Goal: Task Accomplishment & Management: Use online tool/utility

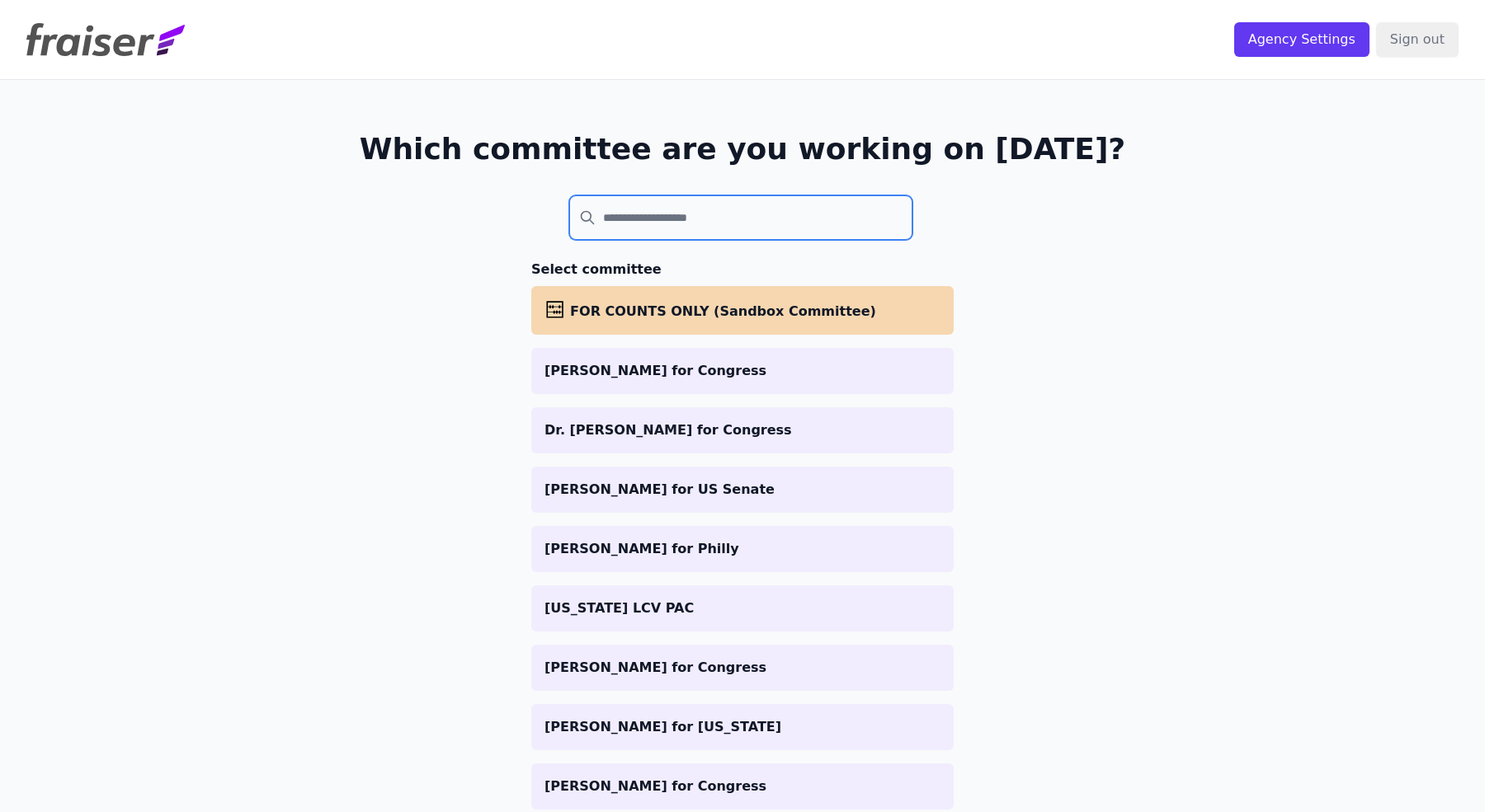
click at [693, 222] on input "search" at bounding box center [740, 217] width 343 height 45
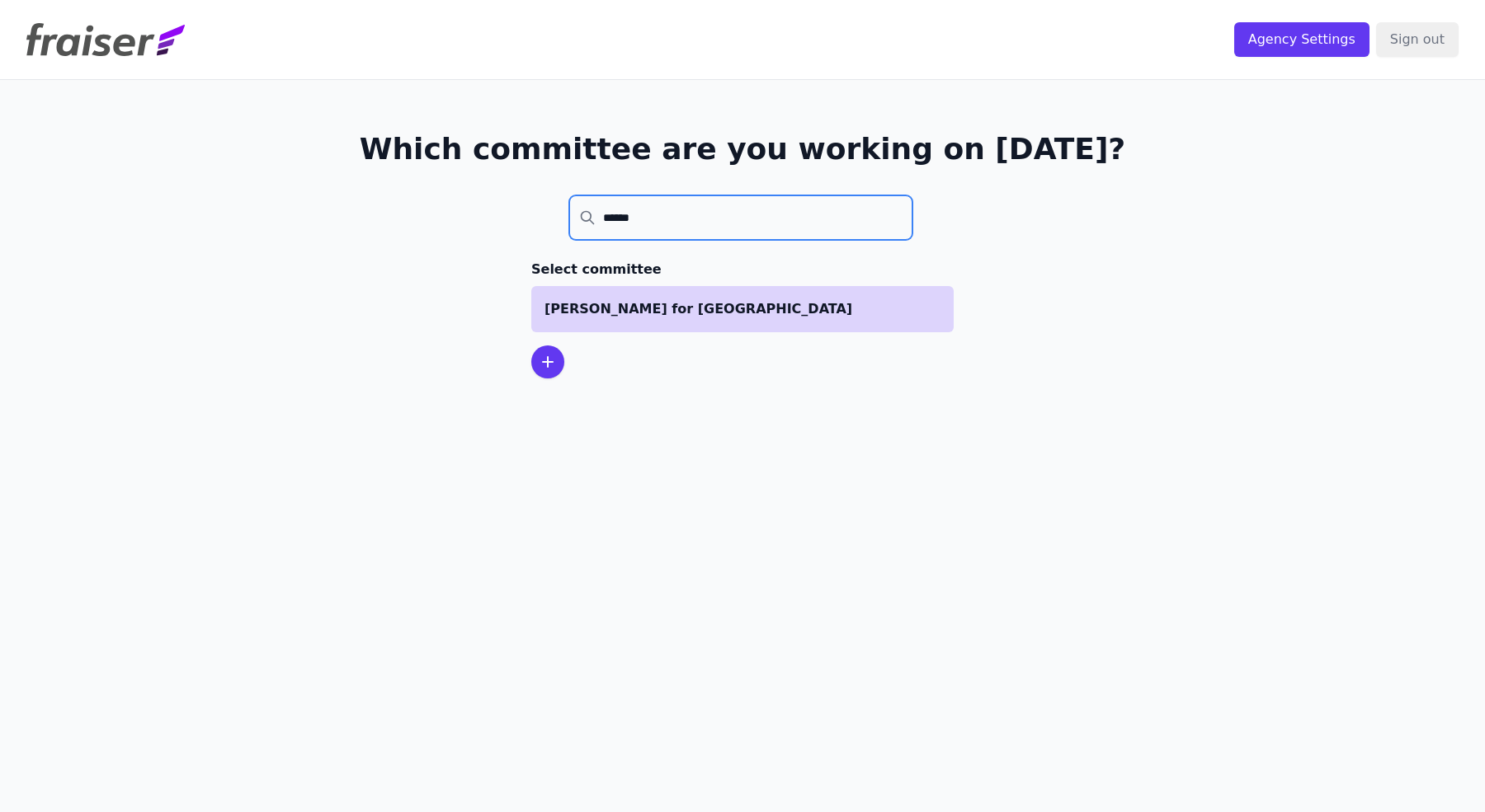
type input "******"
click at [664, 307] on p "[PERSON_NAME] for [GEOGRAPHIC_DATA]" at bounding box center [742, 309] width 396 height 20
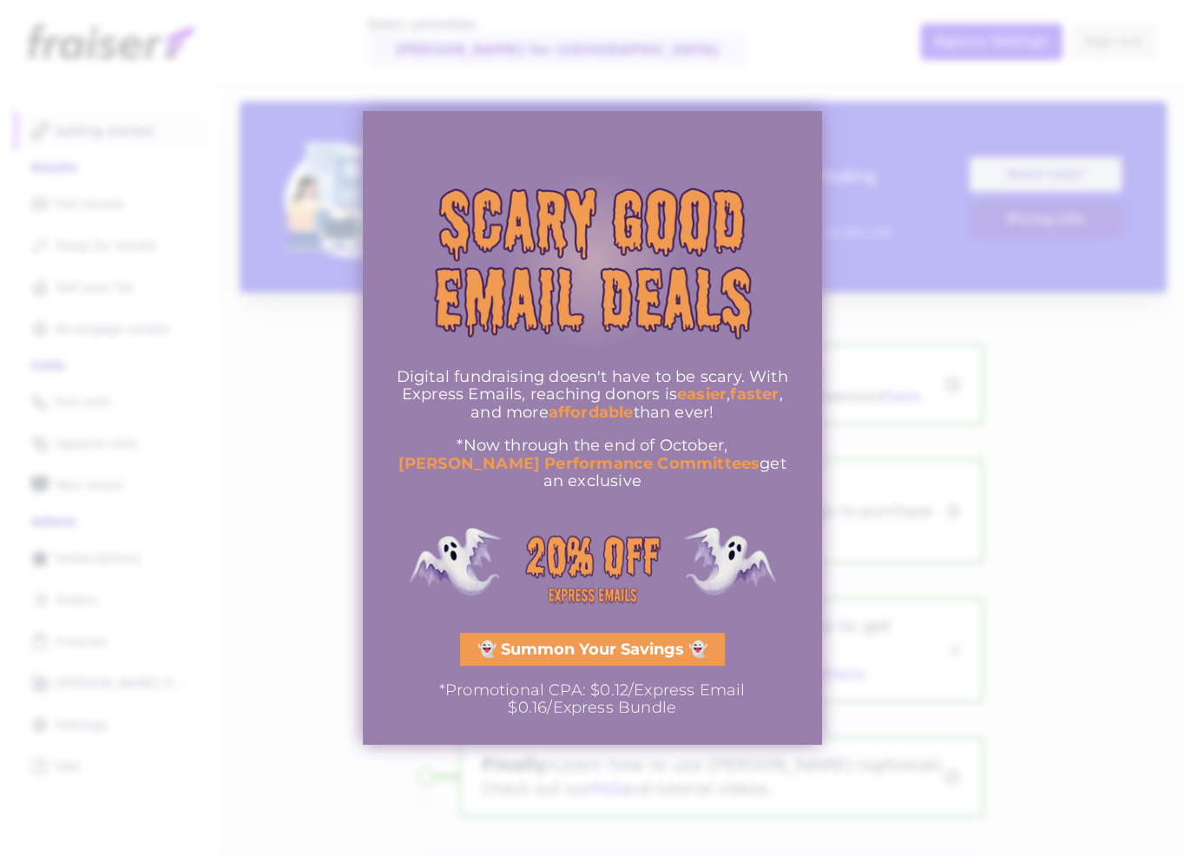
click at [828, 146] on div at bounding box center [592, 427] width 1184 height 855
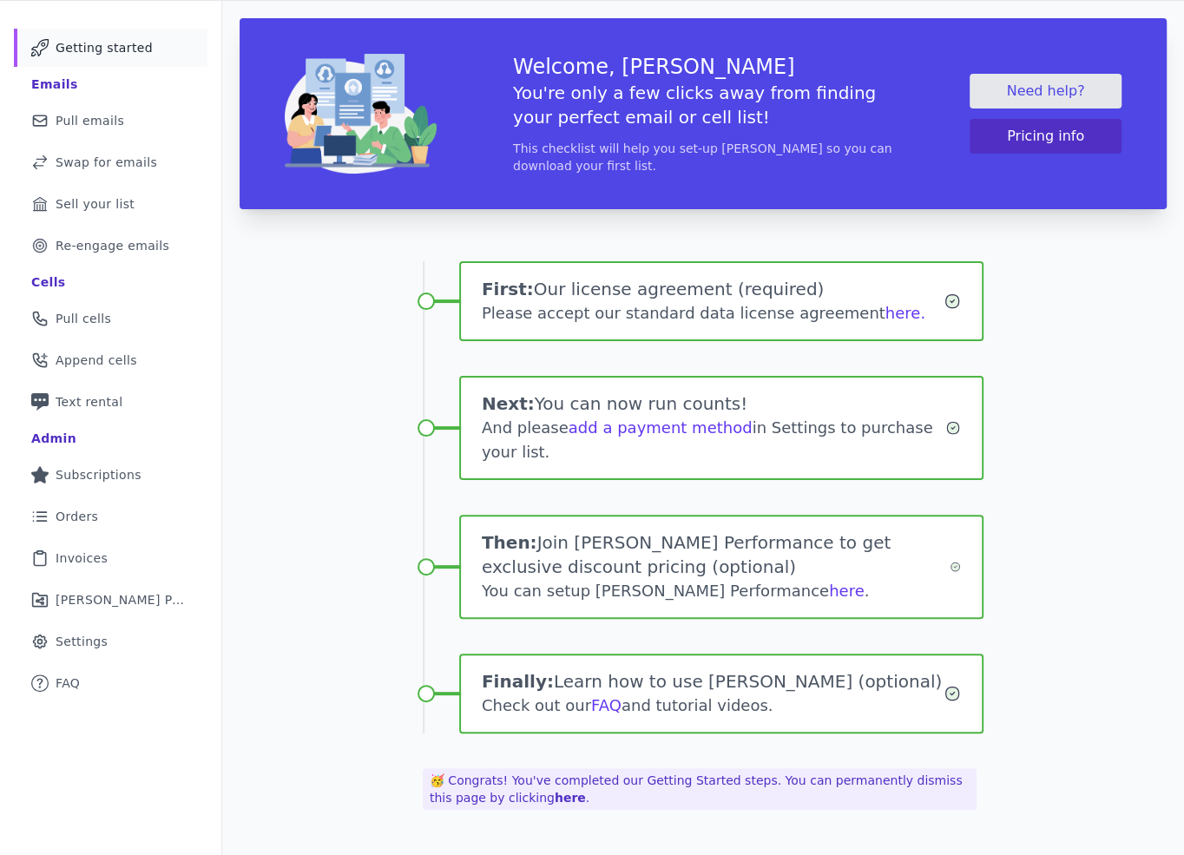
scroll to position [82, 0]
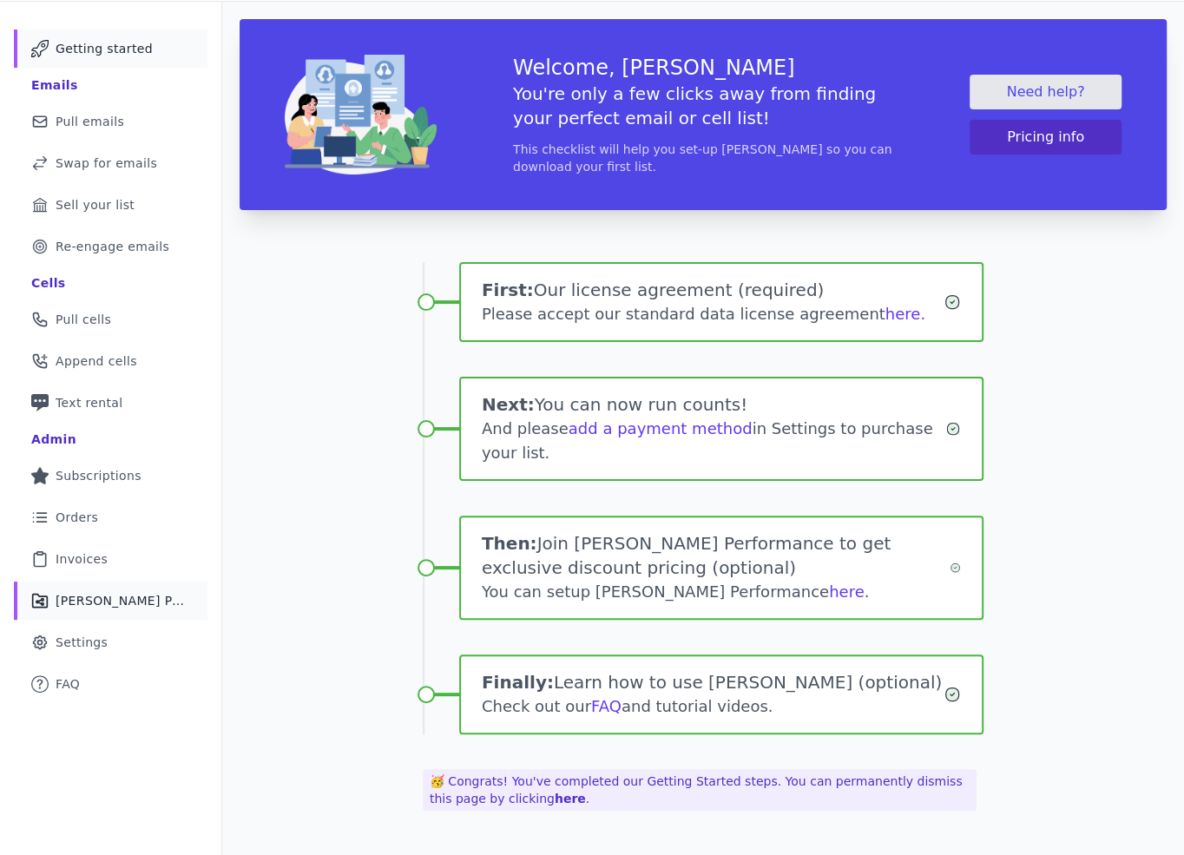
click at [128, 598] on span "[PERSON_NAME] Performance" at bounding box center [121, 600] width 131 height 17
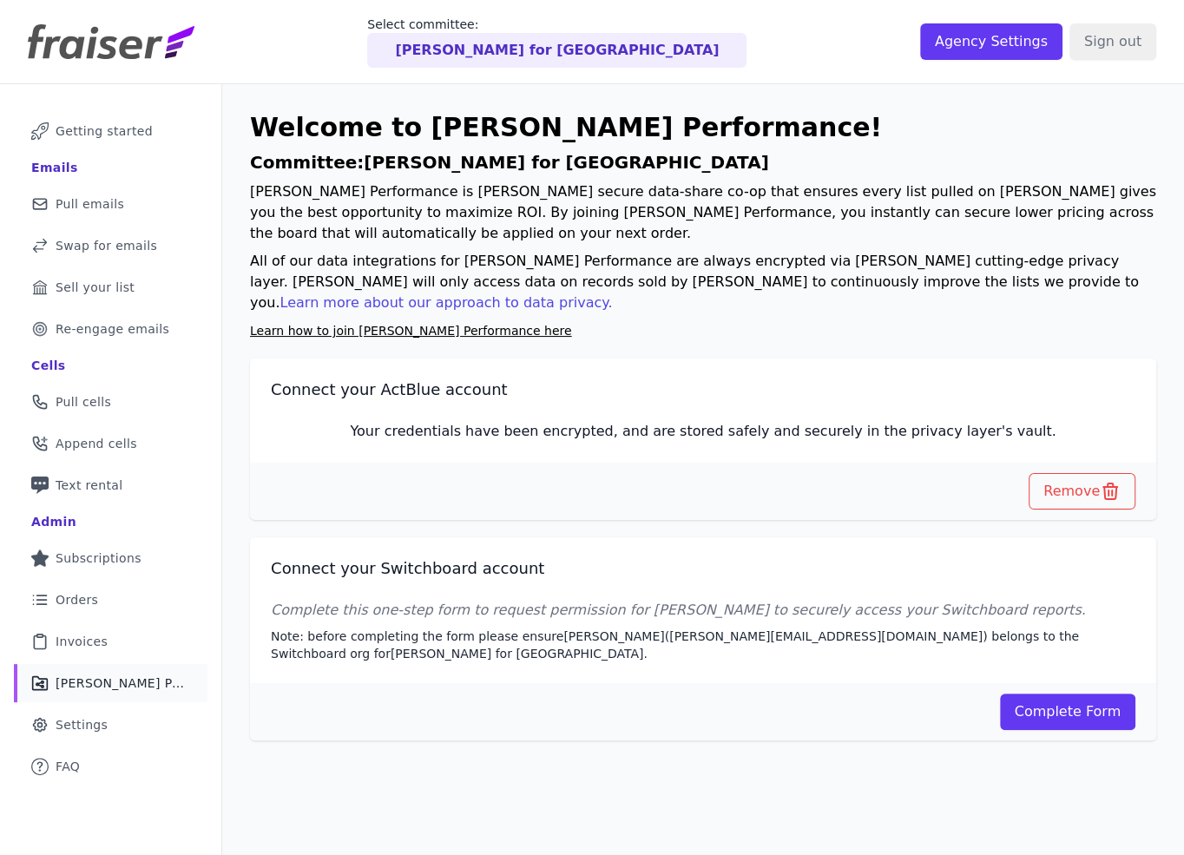
click at [458, 236] on p "Fraiser Performance is Fraiser's secure data-share co-op that ensures every lis…" at bounding box center [703, 212] width 907 height 63
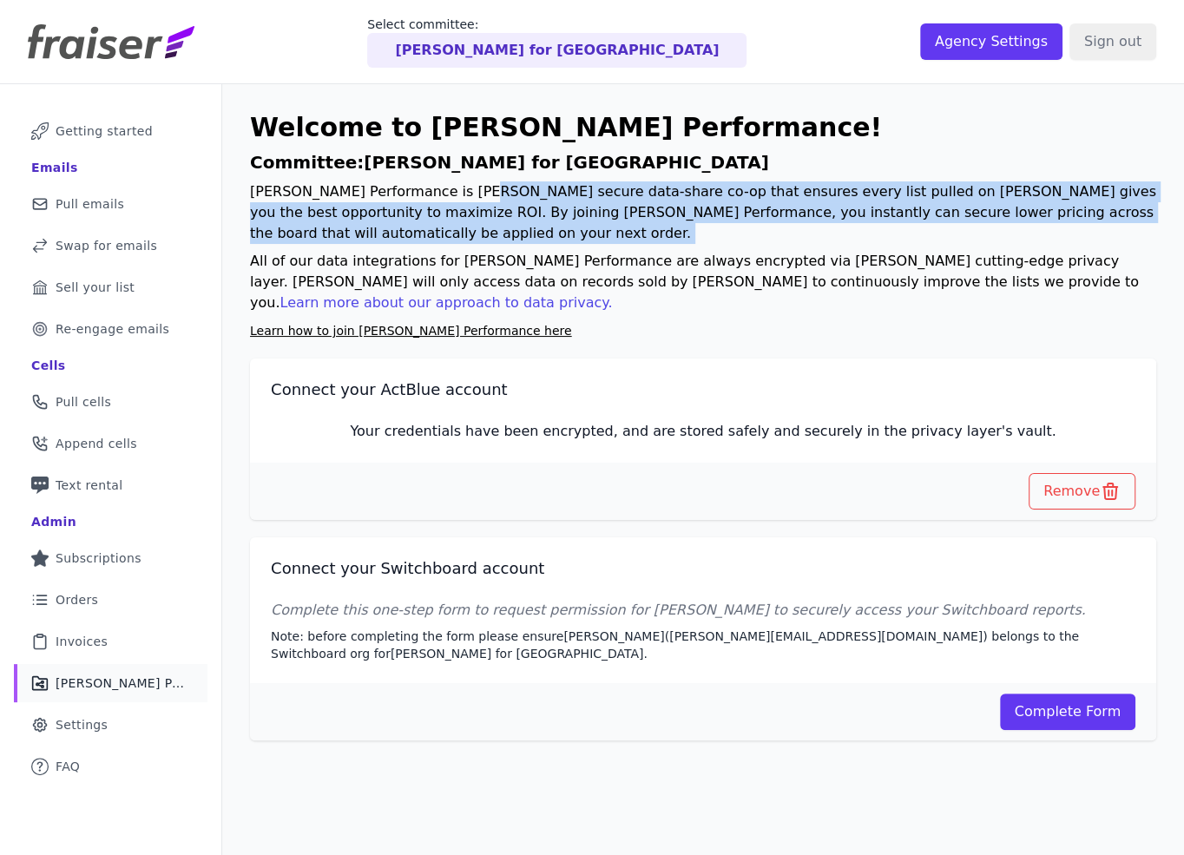
drag, startPoint x: 458, startPoint y: 236, endPoint x: 450, endPoint y: 201, distance: 35.6
click at [450, 201] on p "Fraiser Performance is Fraiser's secure data-share co-op that ensures every lis…" at bounding box center [703, 212] width 907 height 63
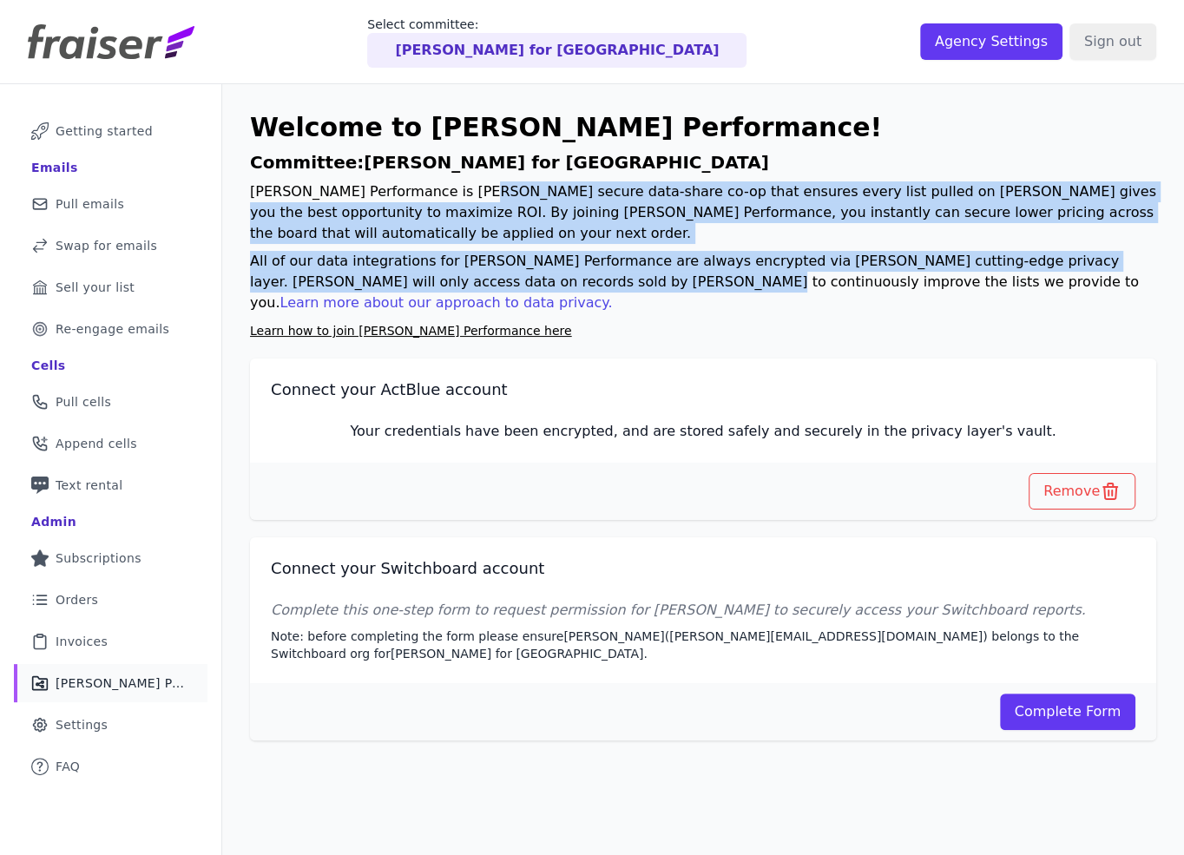
drag, startPoint x: 450, startPoint y: 201, endPoint x: 495, endPoint y: 277, distance: 88.0
click at [495, 278] on div "Welcome to Fraiser Performance! Committee: Cait Conley for NY Fraiser Performan…" at bounding box center [703, 226] width 907 height 229
click at [495, 277] on p "All of our data integrations for Fraiser Performance are always encrypted via F…" at bounding box center [703, 282] width 907 height 63
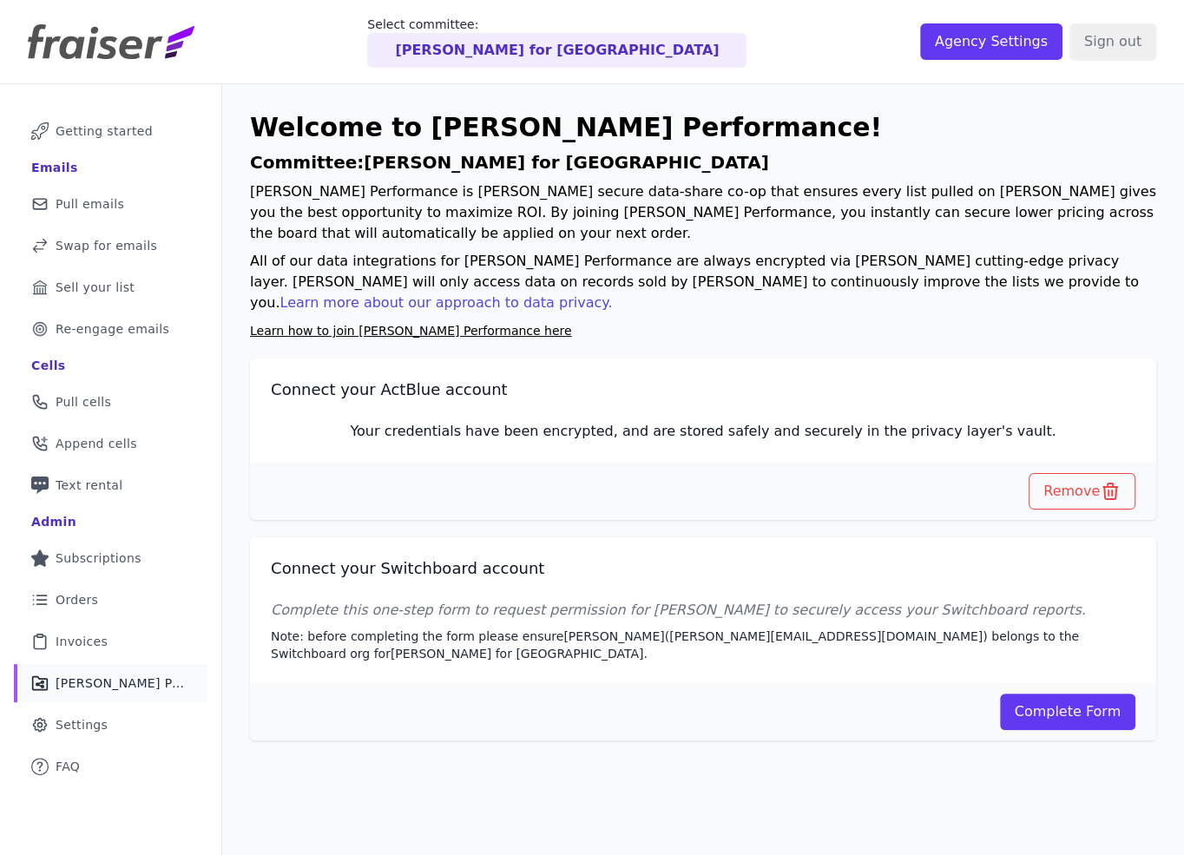
click at [386, 324] on link "Learn how to join Fraiser Performance here" at bounding box center [411, 331] width 322 height 14
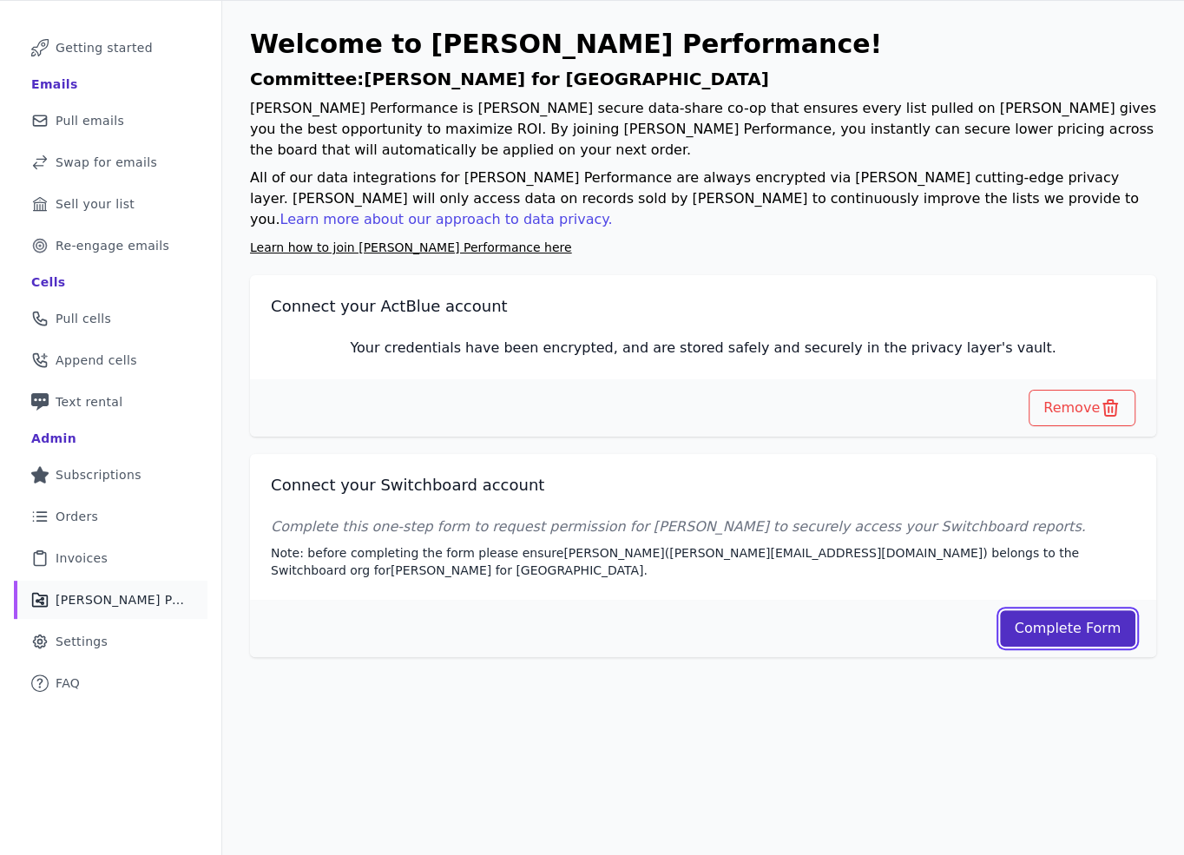
click at [1021, 610] on link "Complete Form" at bounding box center [1068, 628] width 136 height 36
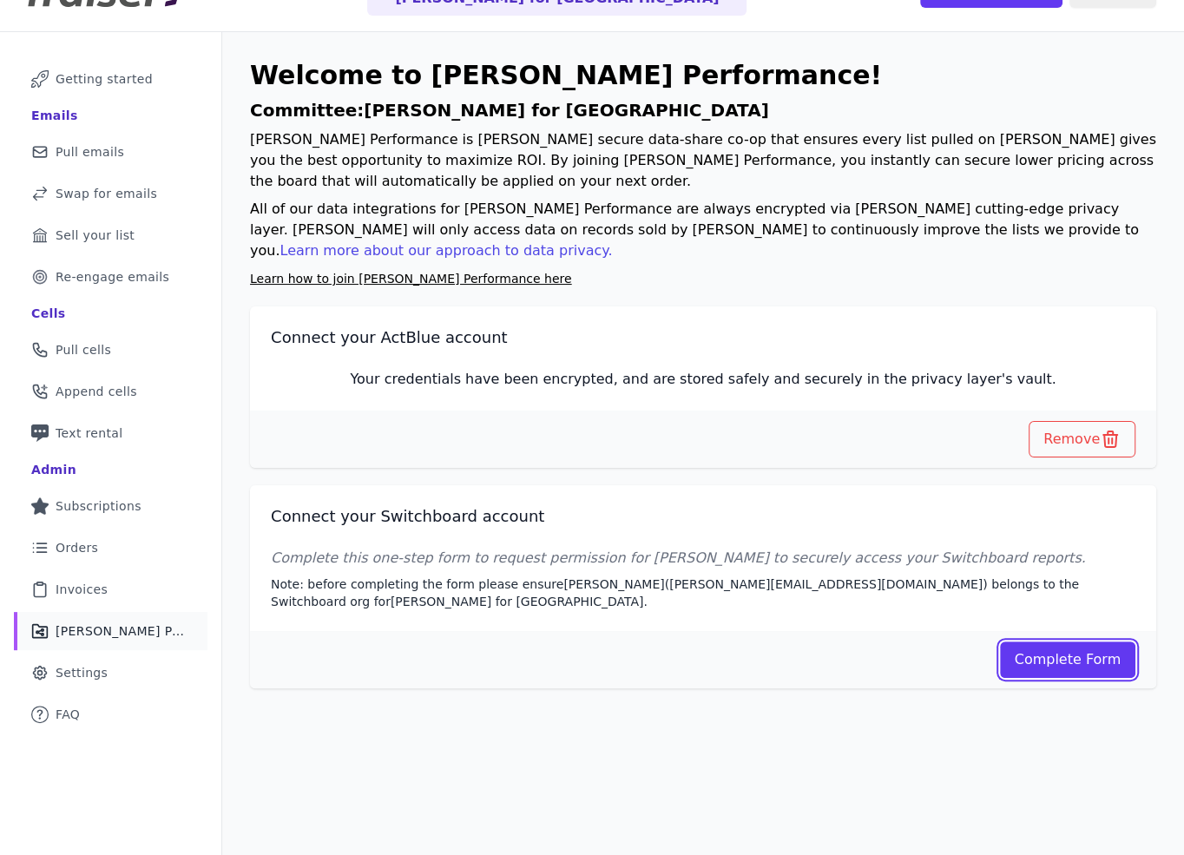
scroll to position [48, 0]
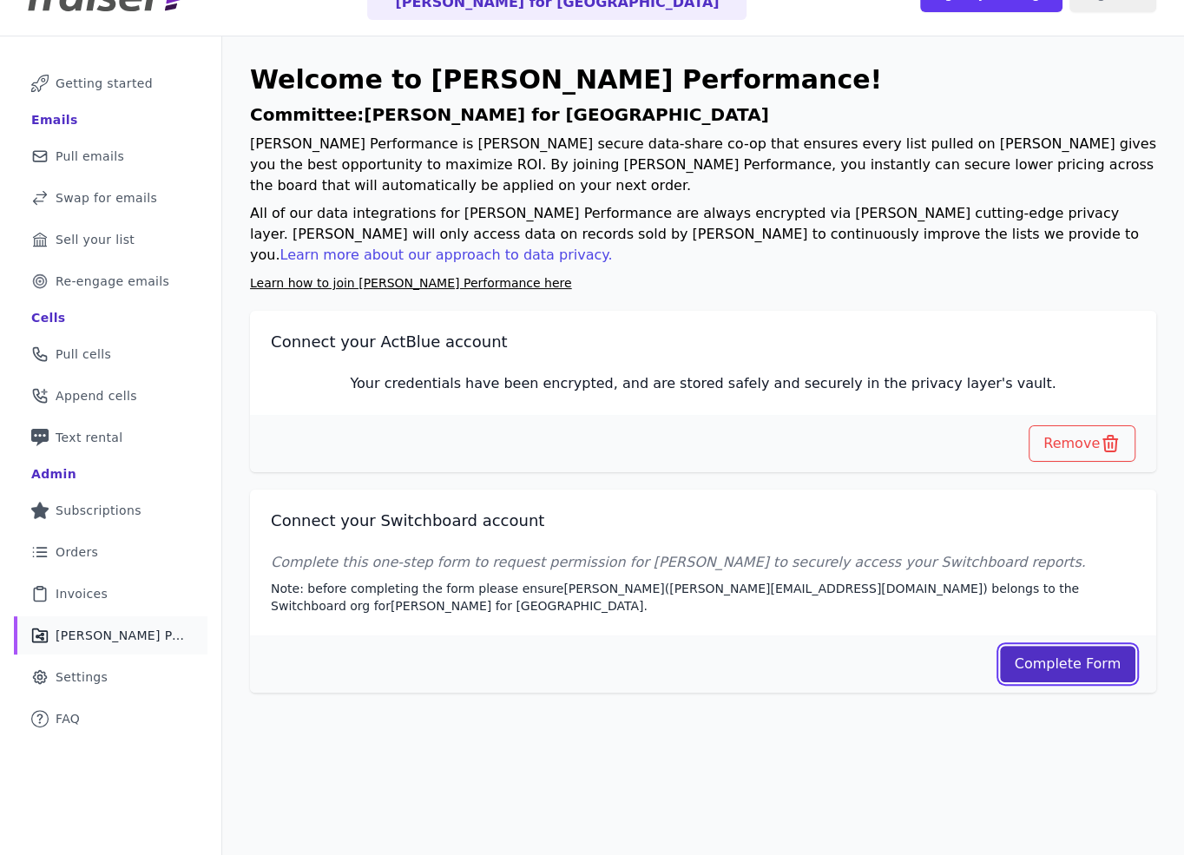
click at [1025, 646] on link "Complete Form" at bounding box center [1068, 664] width 136 height 36
click at [665, 511] on h2 "Connect your Switchboard account" at bounding box center [703, 521] width 865 height 21
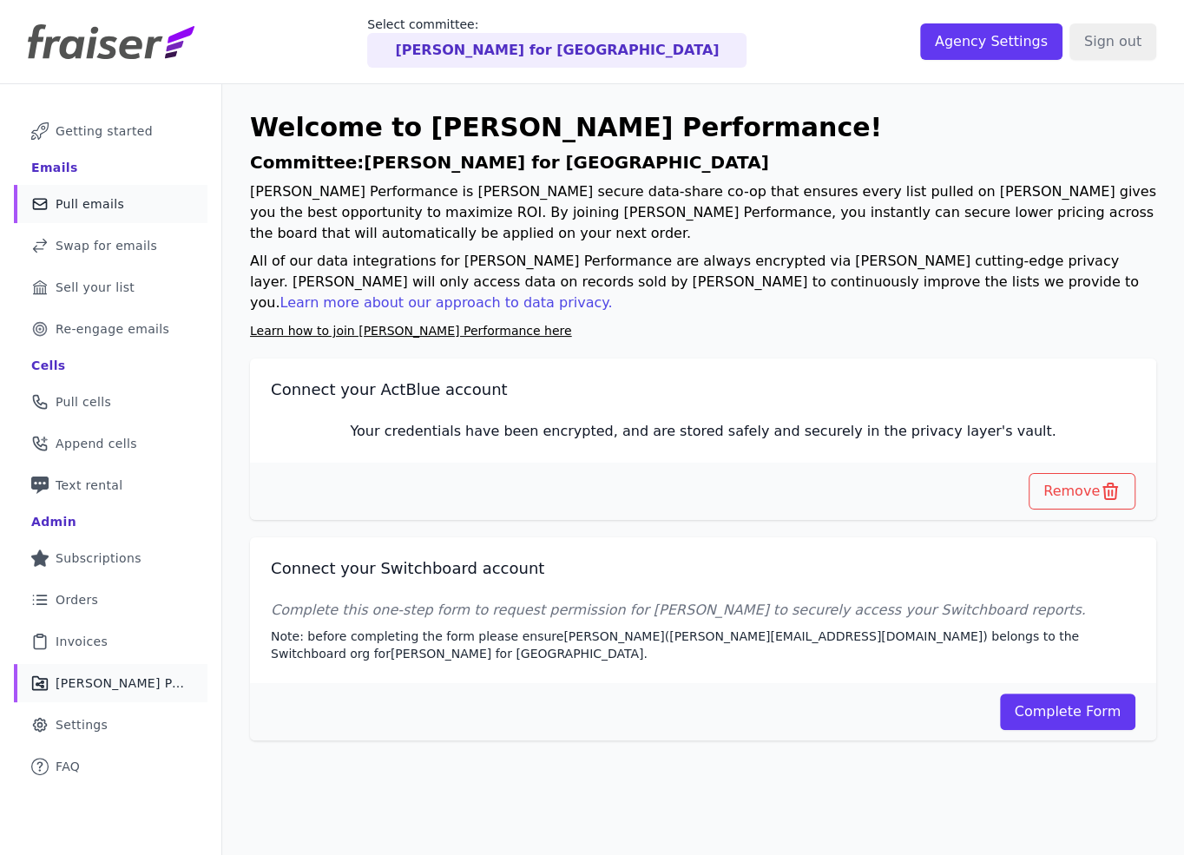
click at [129, 207] on link "Mail Icon Outline of a mail envelope Pull emails" at bounding box center [111, 204] width 194 height 38
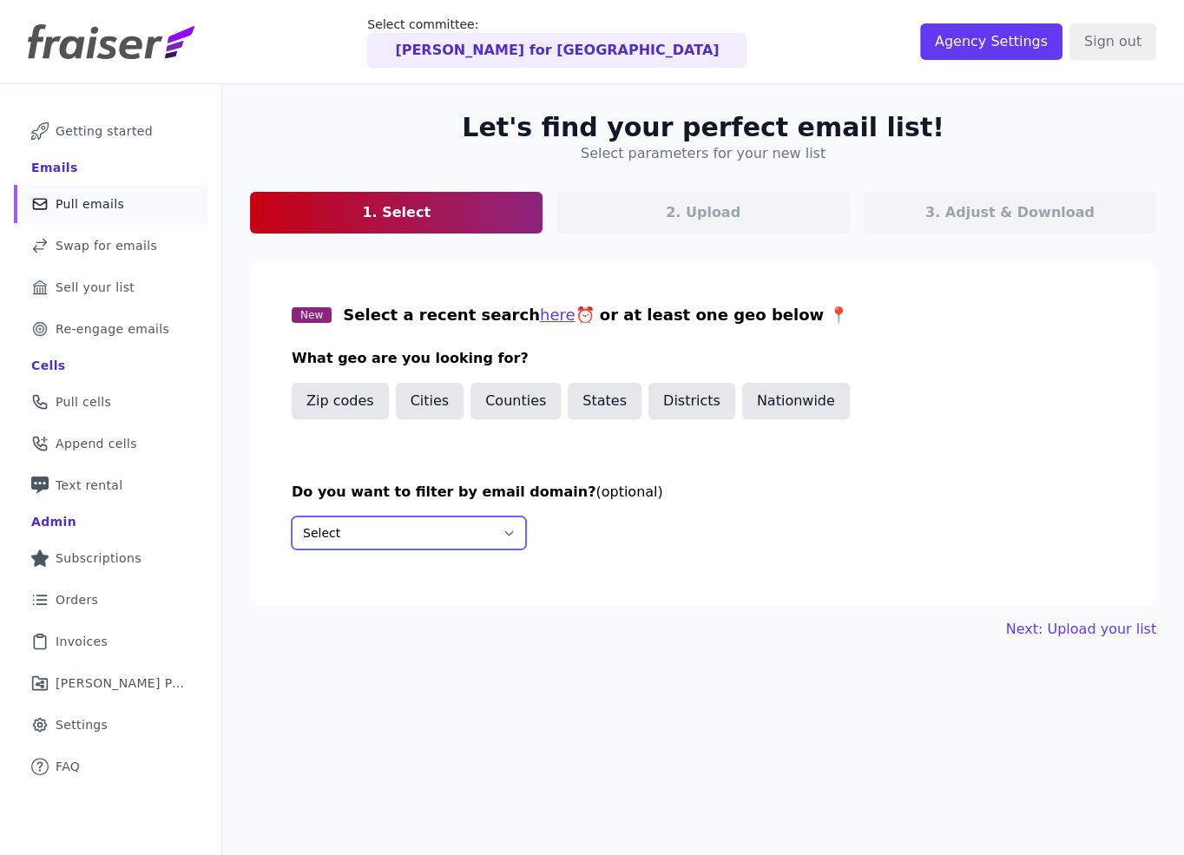
click at [498, 531] on select "Select Include only these domains Include none of these domains" at bounding box center [409, 533] width 234 height 33
click at [455, 517] on select "Select Include only these domains Include none of these domains" at bounding box center [409, 533] width 234 height 33
click at [292, 517] on select "Select Include only these domains Include none of these domains" at bounding box center [409, 533] width 234 height 33
click at [597, 445] on section "New Select a recent search here ⏰ or at least one geo below 📍 What geo are you …" at bounding box center [703, 433] width 907 height 344
click at [112, 672] on link "Share Icon Outline of a share Fraiser Performance" at bounding box center [111, 683] width 194 height 38
